Goal: Task Accomplishment & Management: Complete application form

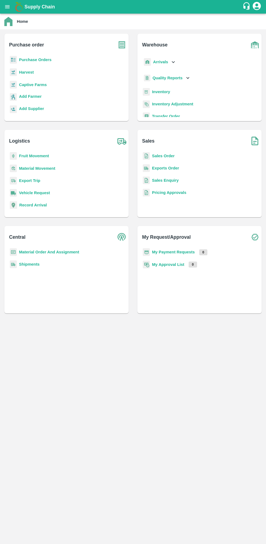
click at [26, 60] on b "Purchase Orders" at bounding box center [35, 60] width 33 height 4
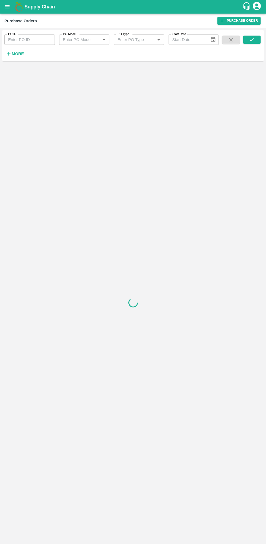
click at [9, 54] on icon "button" at bounding box center [9, 54] width 4 height 4
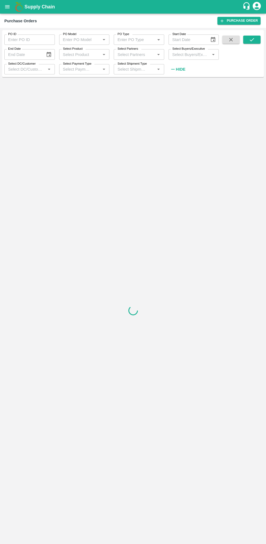
click at [184, 49] on label "Select Buyers/Executive" at bounding box center [189, 49] width 33 height 4
click at [184, 51] on input "Select Buyers/Executive" at bounding box center [189, 54] width 38 height 7
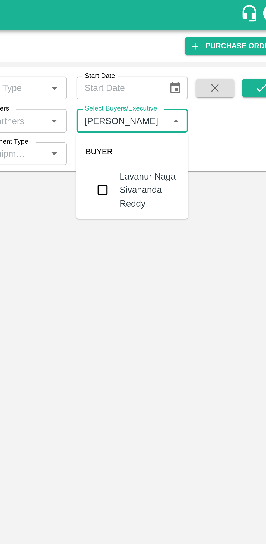
type input "lavanur"
click at [180, 80] on input "checkbox" at bounding box center [180, 85] width 11 height 11
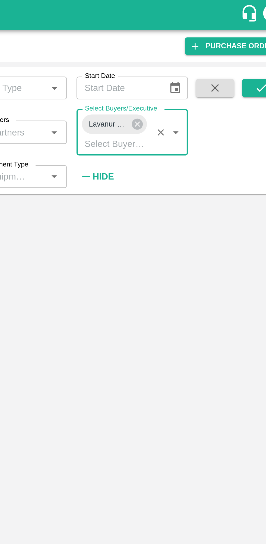
click at [252, 40] on icon "submit" at bounding box center [252, 40] width 6 height 6
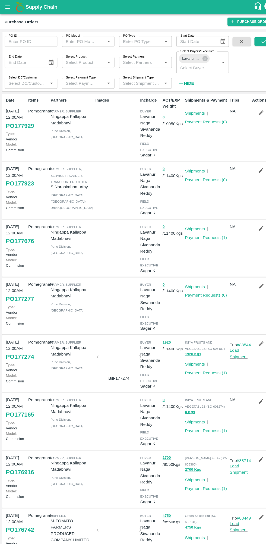
click at [252, 40] on icon "submit" at bounding box center [252, 40] width 6 height 6
click at [215, 174] on link "Payment Requests ( 0 )" at bounding box center [197, 172] width 40 height 4
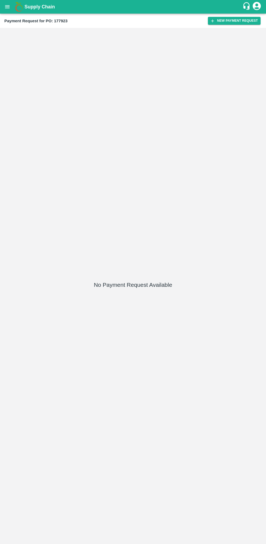
click at [223, 21] on button "New Payment Request" at bounding box center [234, 21] width 53 height 8
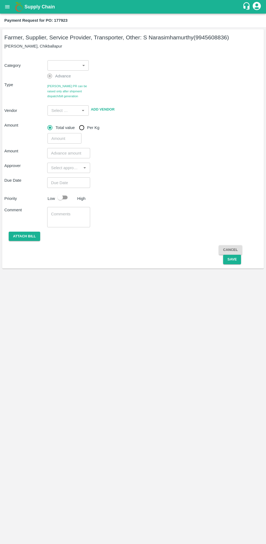
click at [73, 70] on body "Supply Chain Payment Request for PO: 177923 Farmer, Supplier, Service Provider,…" at bounding box center [133, 272] width 266 height 544
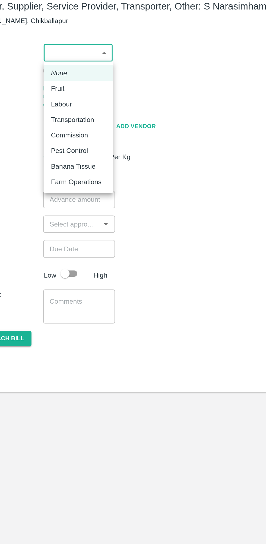
click at [63, 88] on div "Fruit" at bounding box center [57, 87] width 11 height 6
type input "1"
type input "S [PERSON_NAME] - 9945608836(Farmer, Supplier, Service Provider, Transporter, O…"
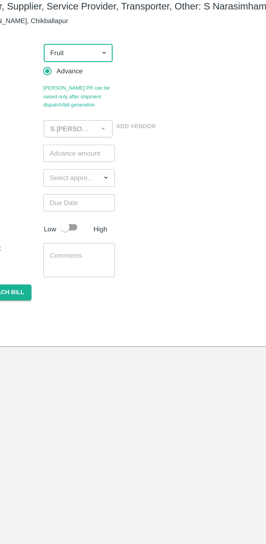
click at [67, 125] on input "number" at bounding box center [68, 125] width 43 height 10
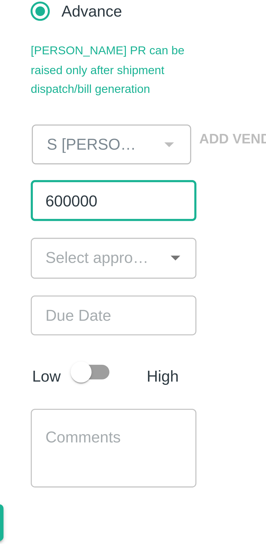
type input "600000"
click at [55, 142] on input "input" at bounding box center [64, 140] width 31 height 7
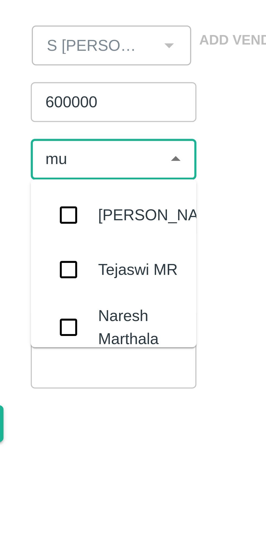
type input "muk"
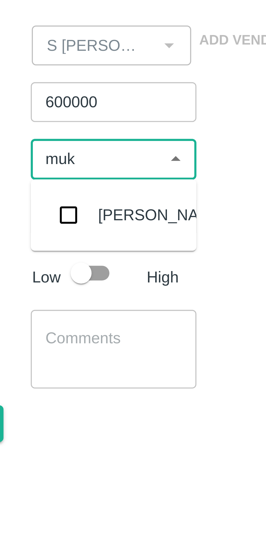
click at [54, 157] on input "checkbox" at bounding box center [57, 155] width 11 height 11
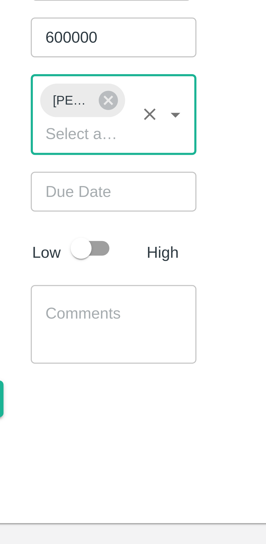
click at [58, 166] on input "Choose date" at bounding box center [66, 165] width 39 height 10
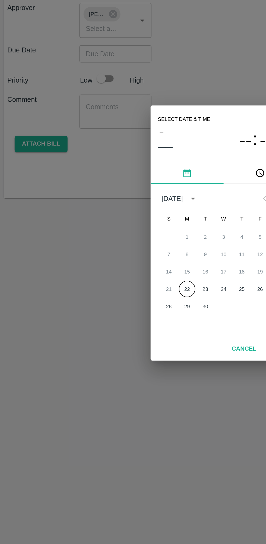
click at [111, 306] on button "22" at bounding box center [112, 306] width 10 height 10
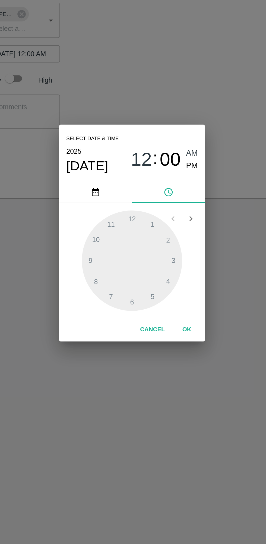
click at [172, 235] on span "PM" at bounding box center [169, 232] width 7 height 7
type input "[DATE] 12:00 PM"
click at [167, 332] on button "OK" at bounding box center [165, 330] width 17 height 10
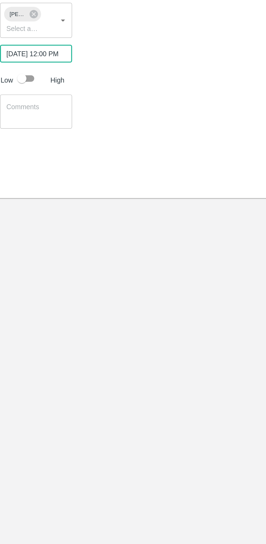
scroll to position [0, 4]
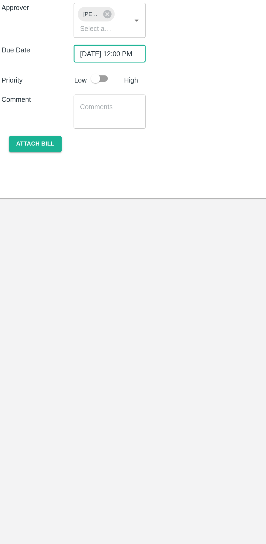
click at [67, 182] on input "checkbox" at bounding box center [60, 180] width 31 height 10
checkbox input "true"
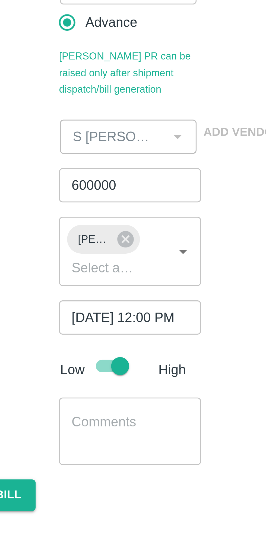
click at [57, 127] on input "600000" at bounding box center [68, 125] width 43 height 10
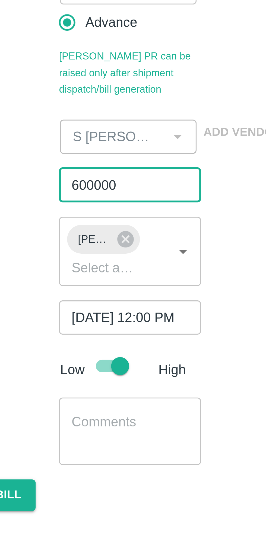
click at [55, 127] on input "600000" at bounding box center [68, 125] width 43 height 10
type input "650000"
click at [104, 139] on div "Approver [PERSON_NAME] ​" at bounding box center [133, 145] width 258 height 21
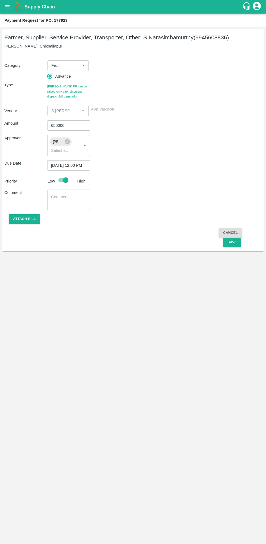
click at [232, 245] on button "Save" at bounding box center [232, 243] width 18 height 10
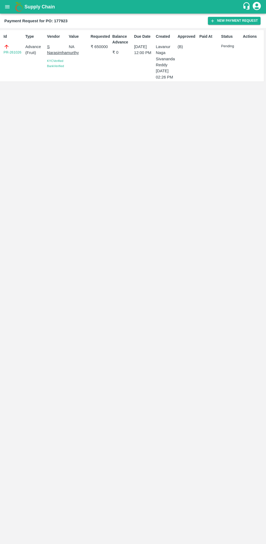
click at [12, 54] on link "PR-261026" at bounding box center [13, 52] width 18 height 5
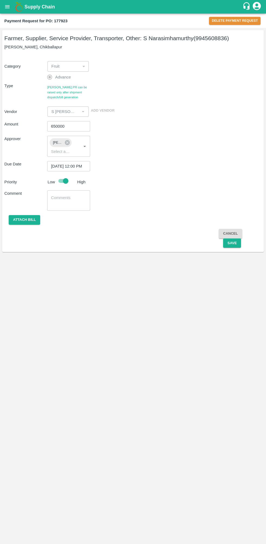
click at [58, 126] on input "650000" at bounding box center [68, 126] width 43 height 10
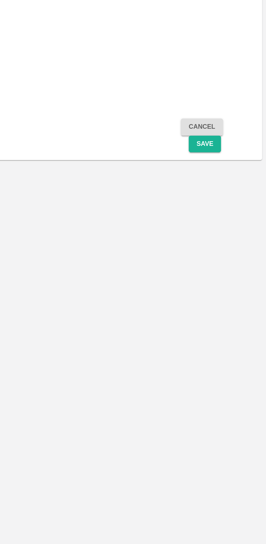
type input "600000"
click at [232, 247] on button "Save" at bounding box center [232, 244] width 18 height 10
